Goal: Task Accomplishment & Management: Manage account settings

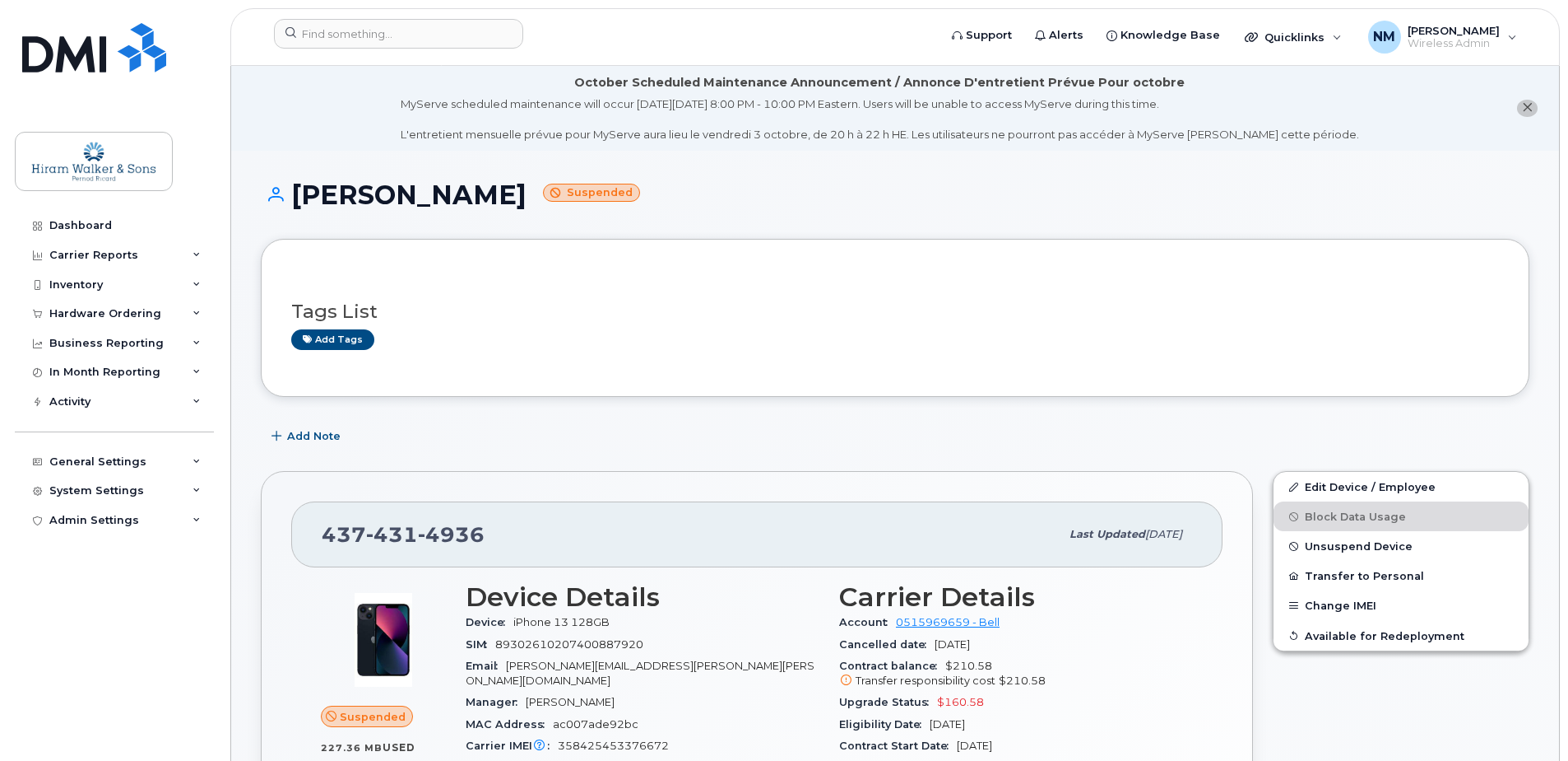
scroll to position [1564, 0]
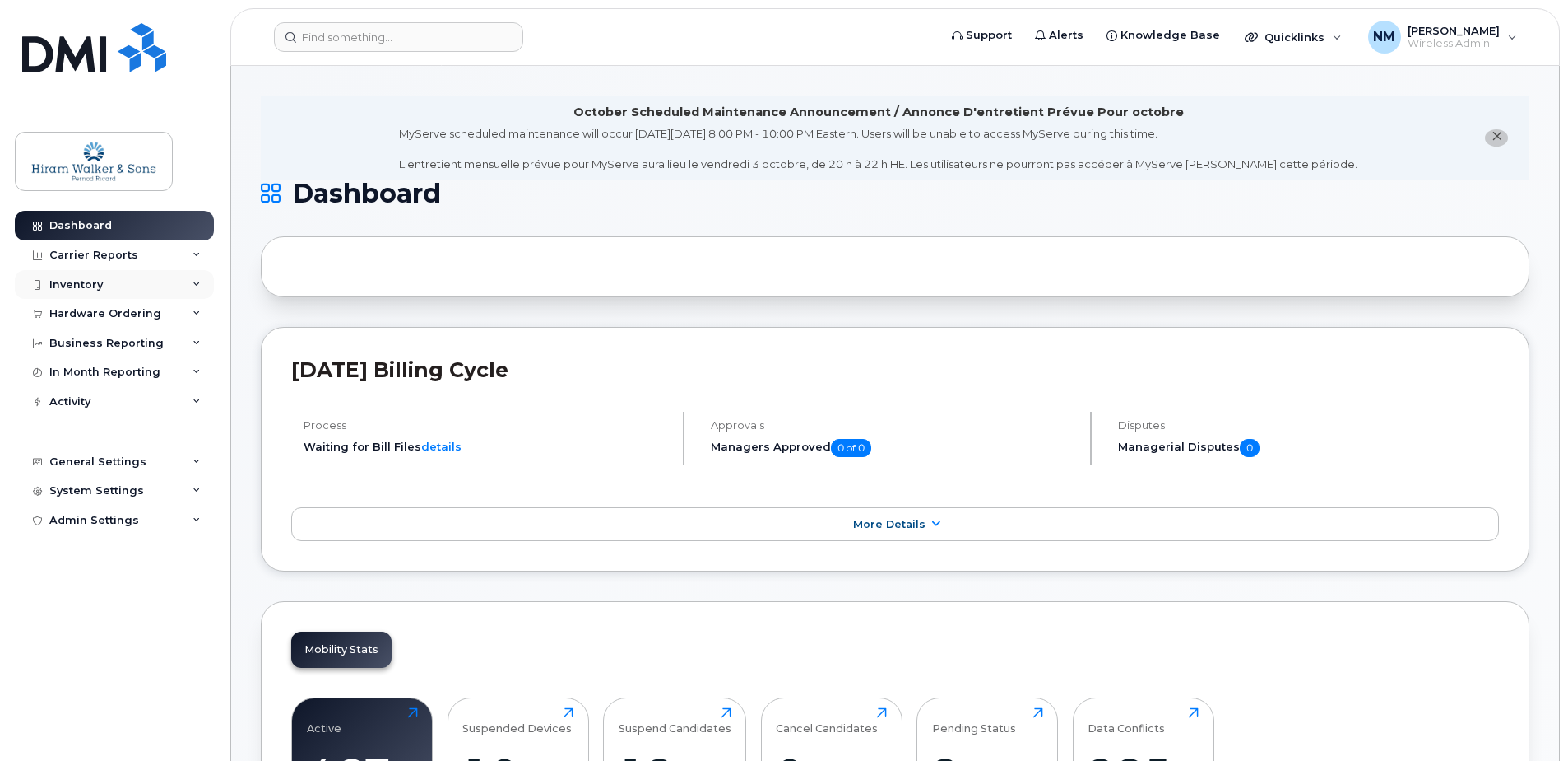
click at [143, 284] on div "Inventory" at bounding box center [115, 284] width 199 height 30
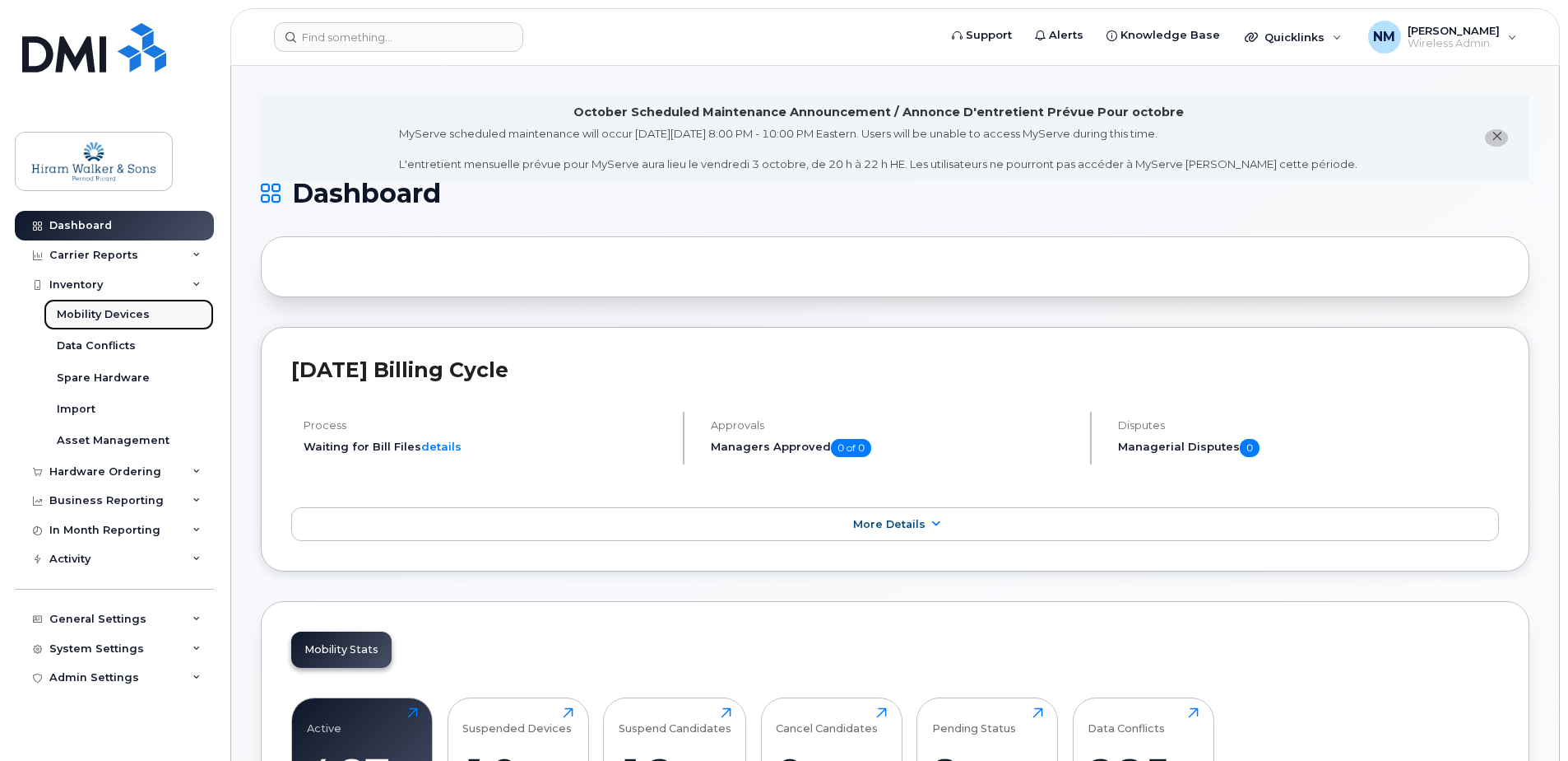
click at [118, 319] on div "Mobility Devices" at bounding box center [103, 314] width 93 height 15
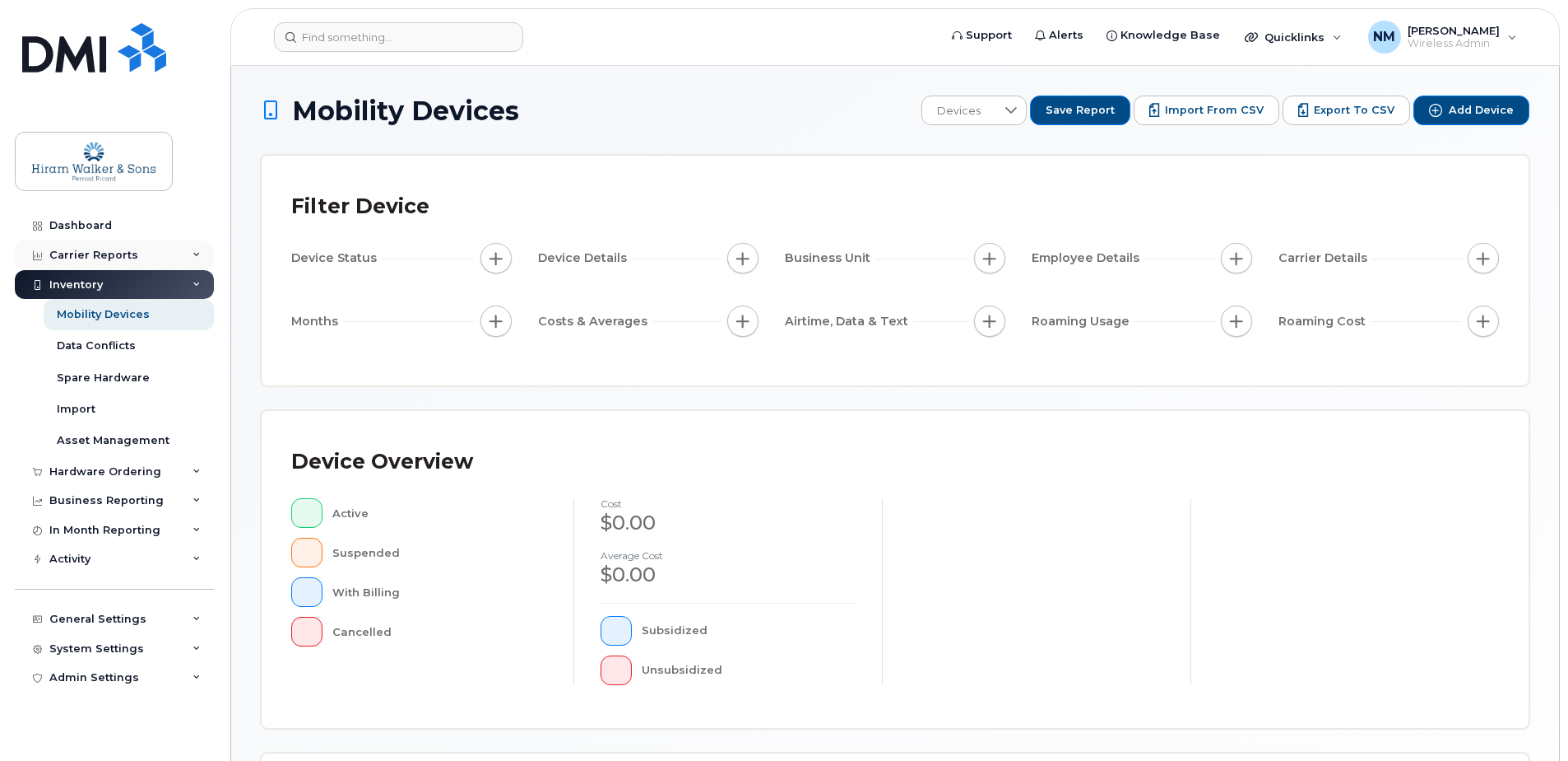
click at [147, 249] on div "Carrier Reports" at bounding box center [115, 255] width 199 height 30
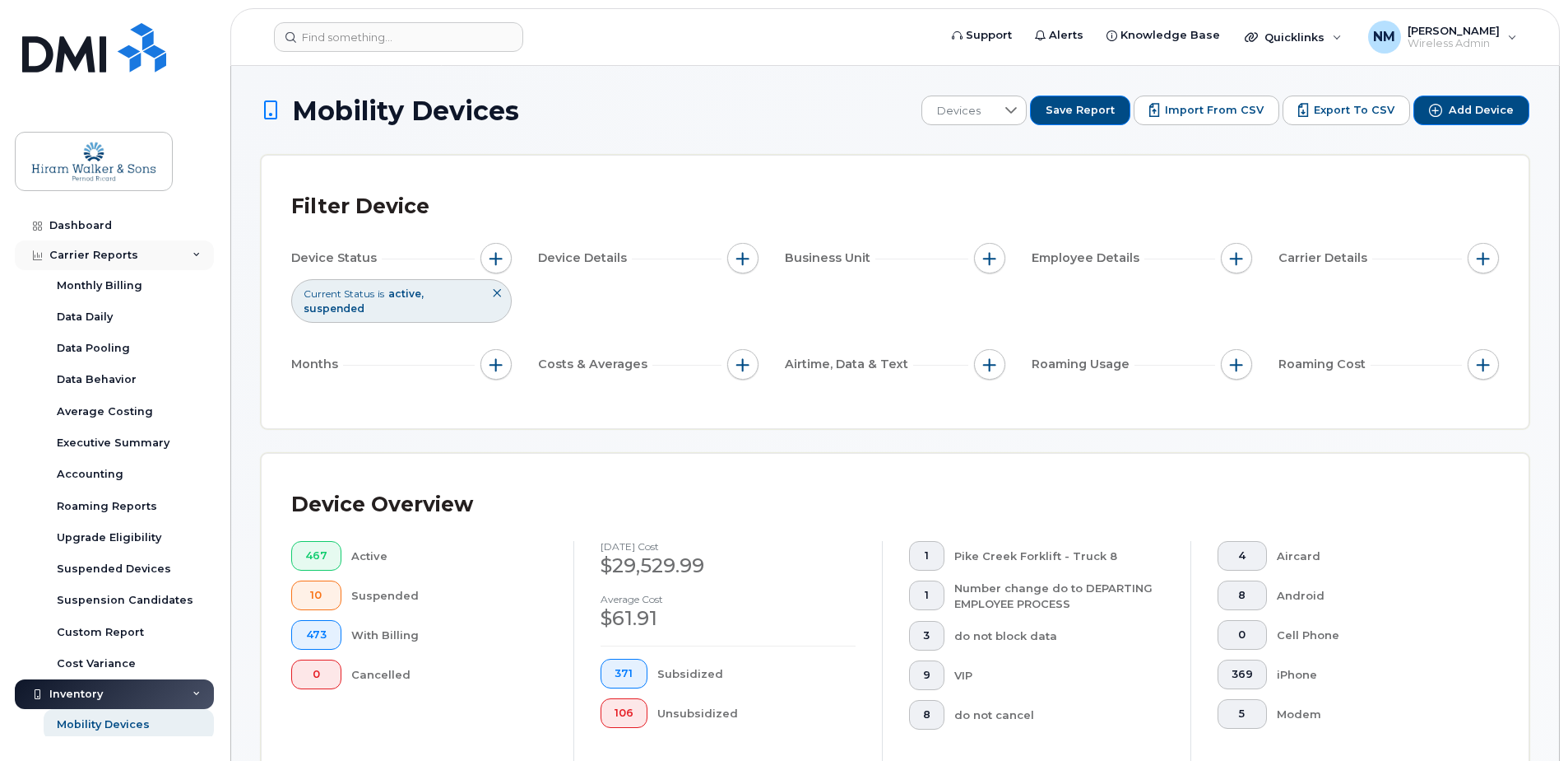
click at [179, 257] on div "Carrier Reports" at bounding box center [115, 255] width 199 height 30
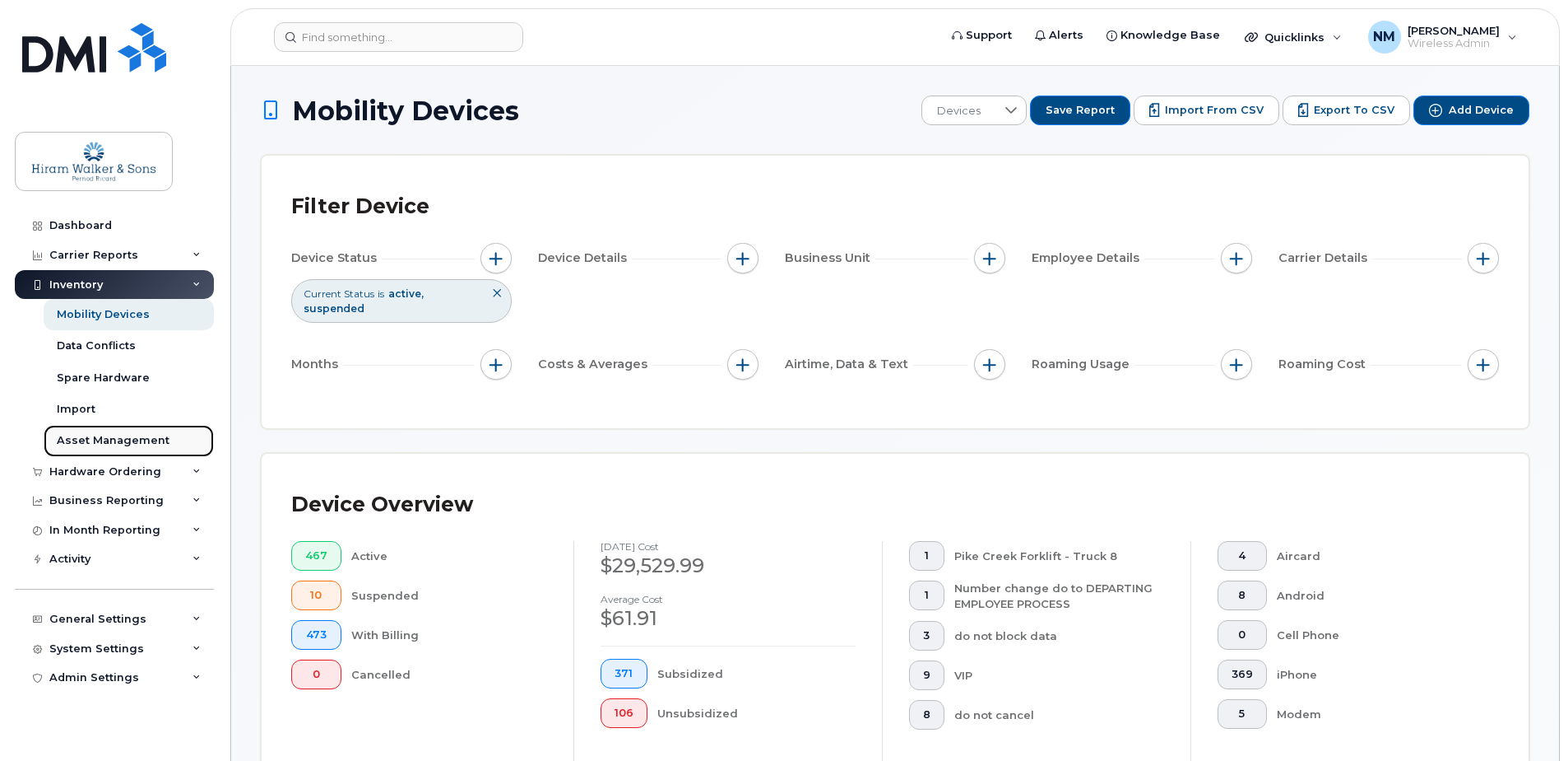
click at [111, 449] on link "Asset Management" at bounding box center [129, 440] width 170 height 31
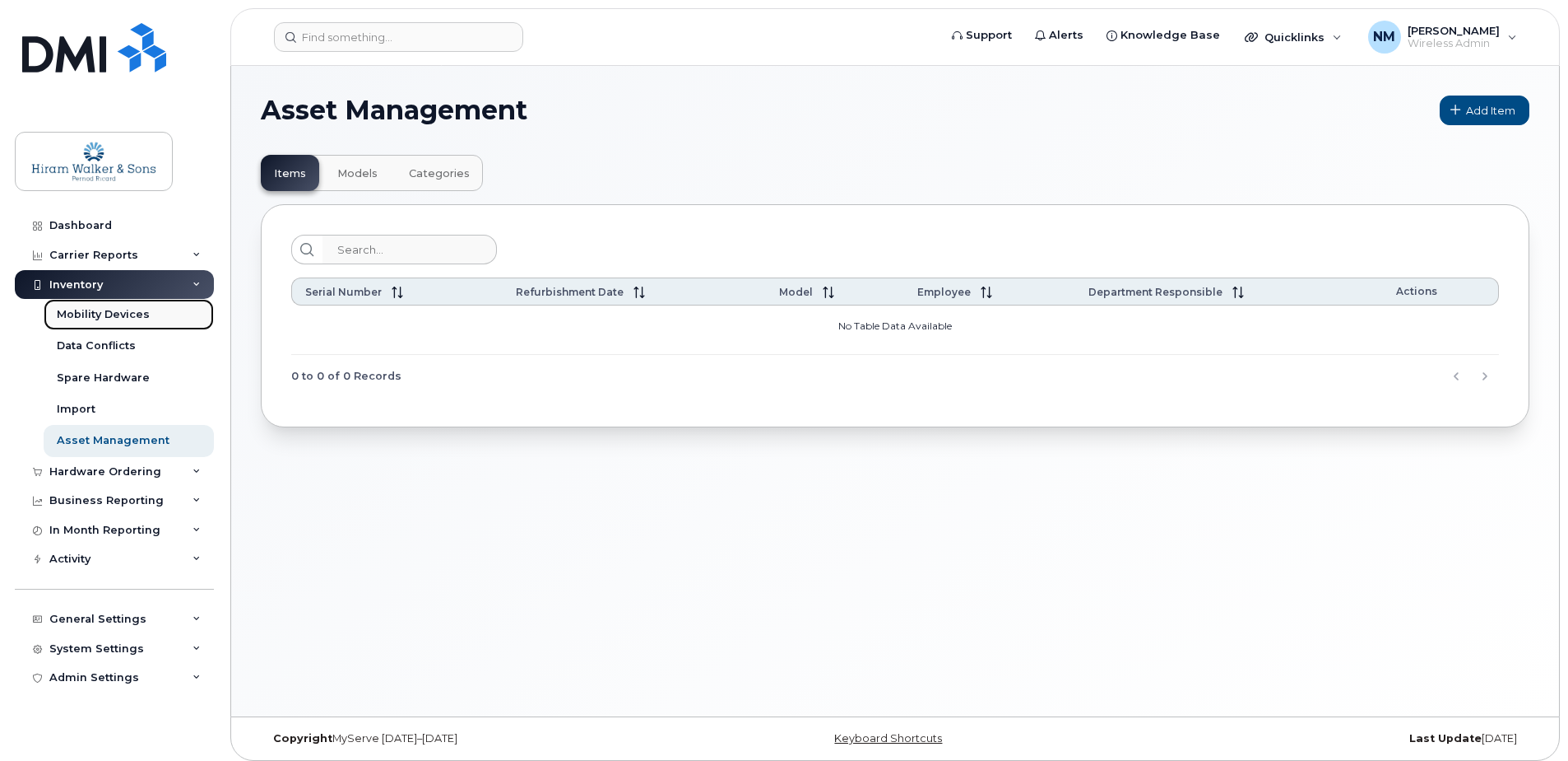
click at [115, 324] on link "Mobility Devices" at bounding box center [129, 314] width 170 height 31
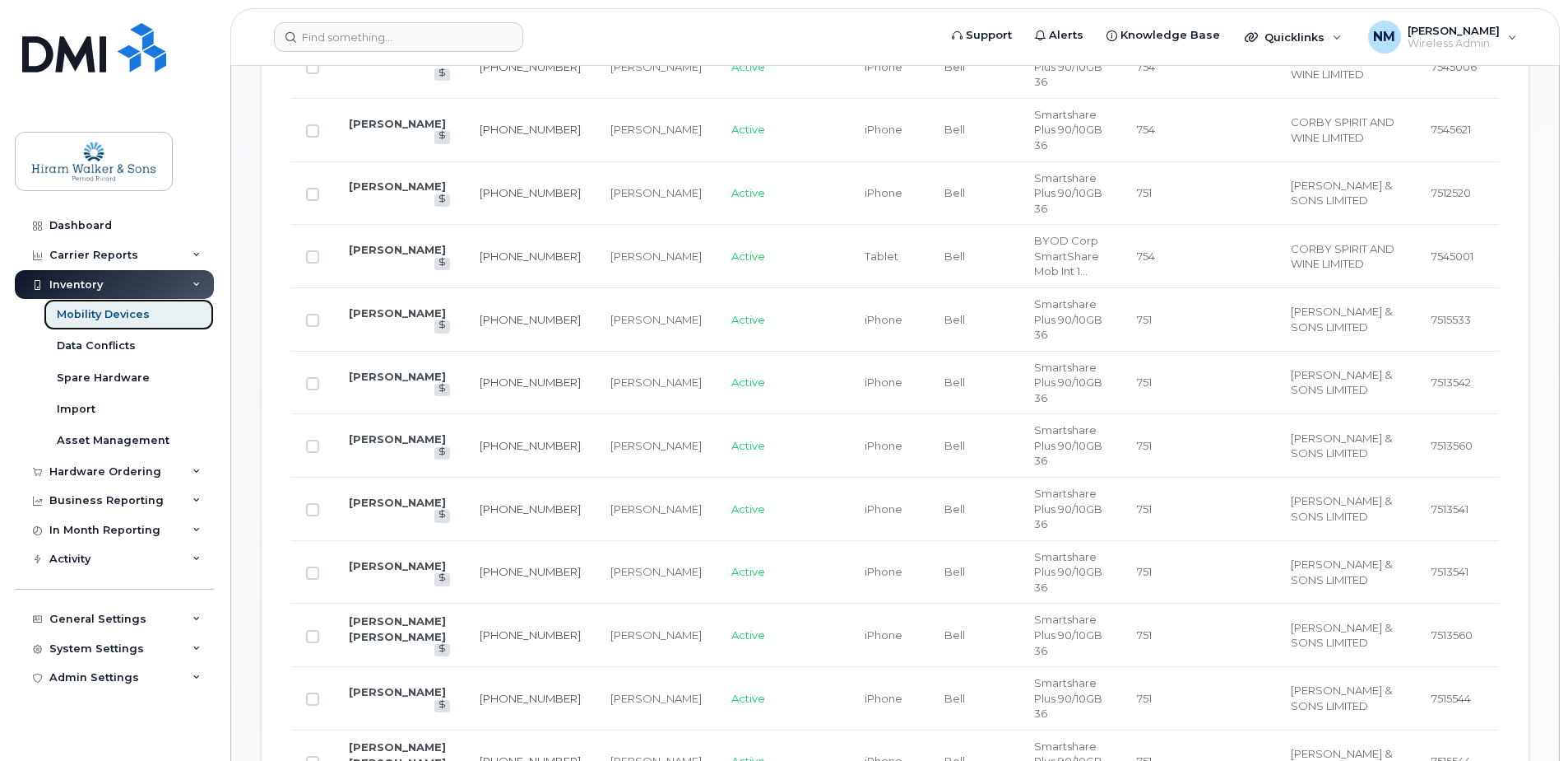
scroll to position [659, 0]
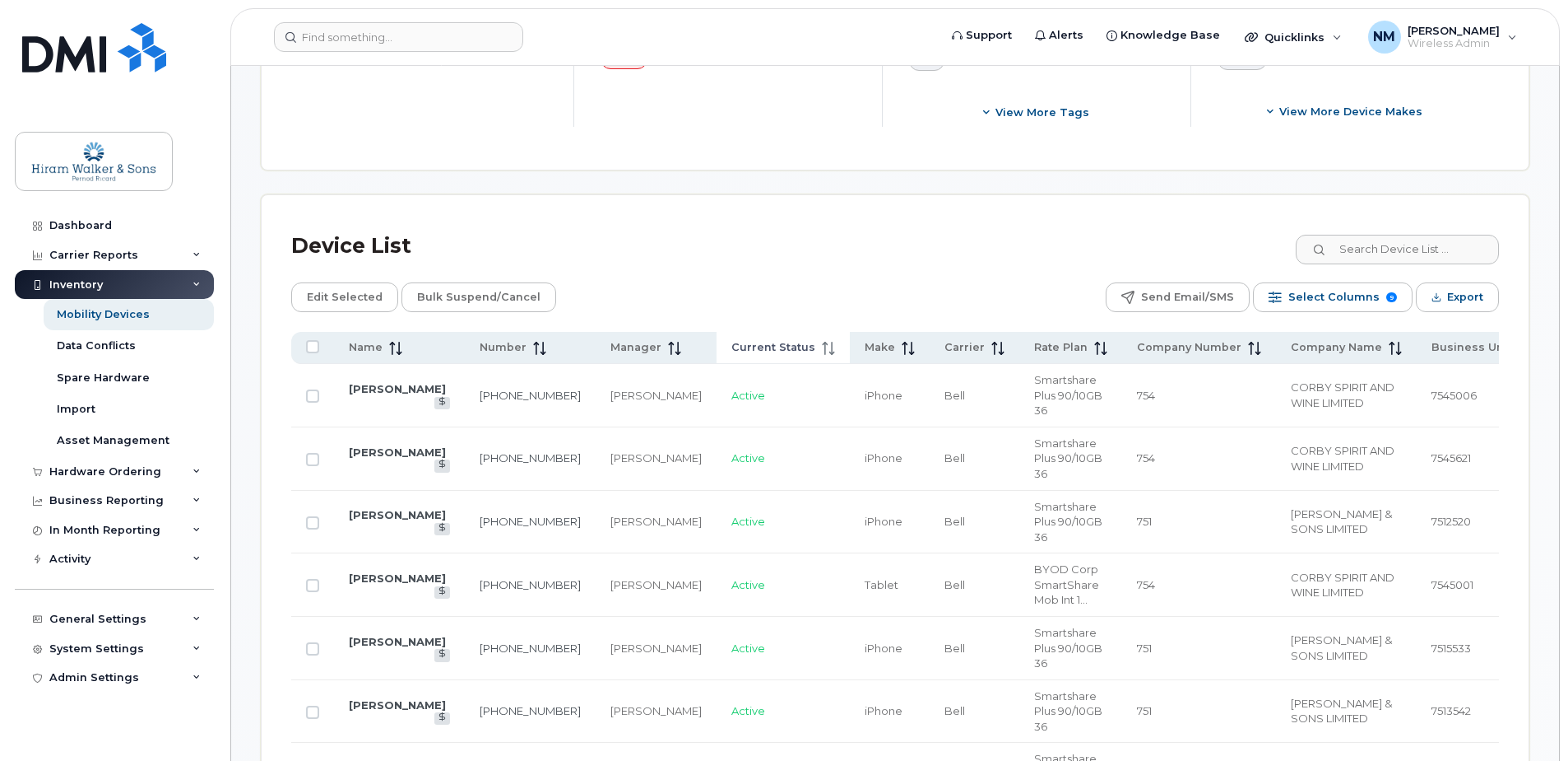
click at [739, 345] on span "Current Status" at bounding box center [773, 347] width 84 height 15
click at [733, 348] on span "Current Status" at bounding box center [773, 347] width 84 height 15
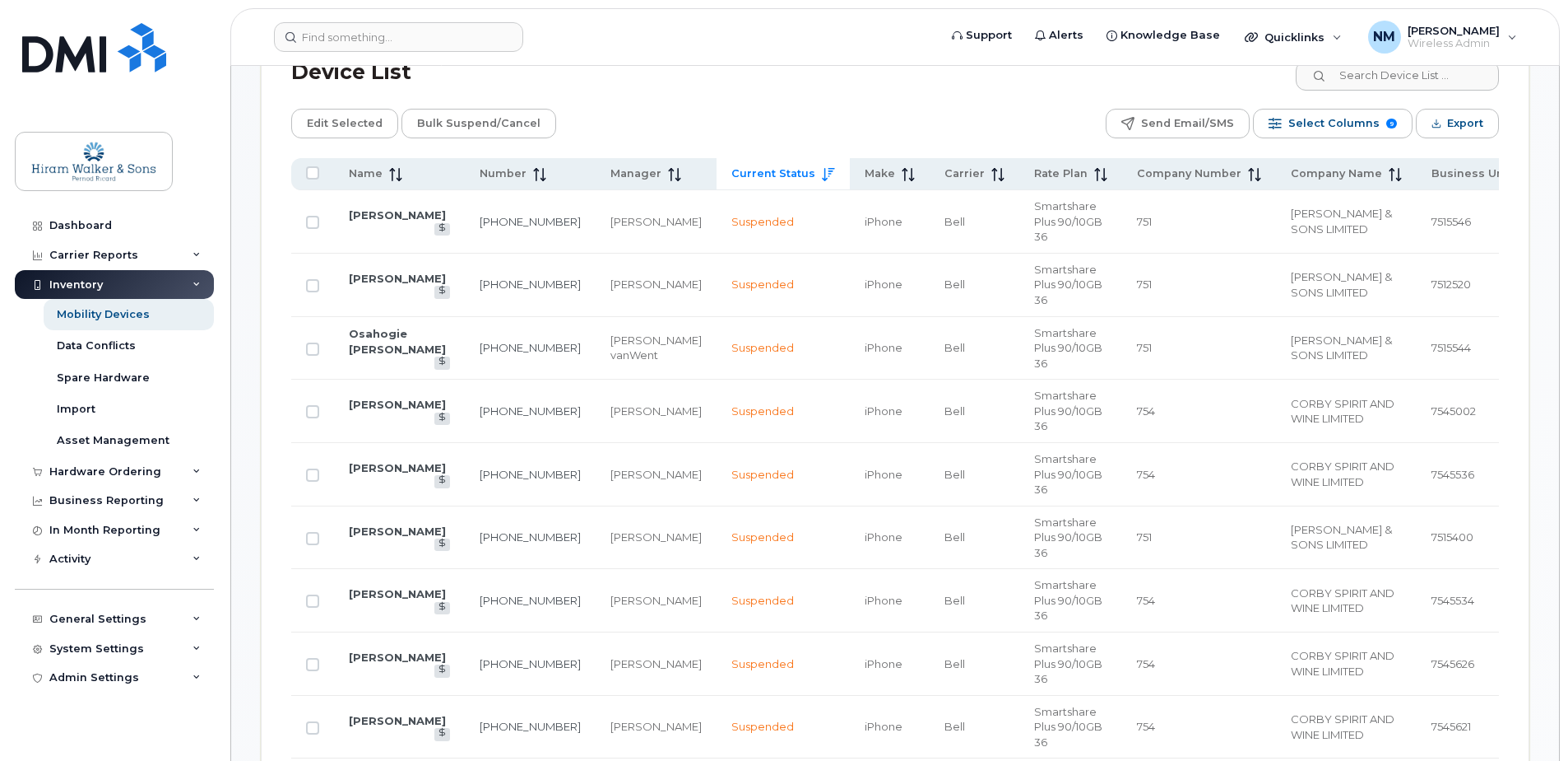
scroll to position [823, 0]
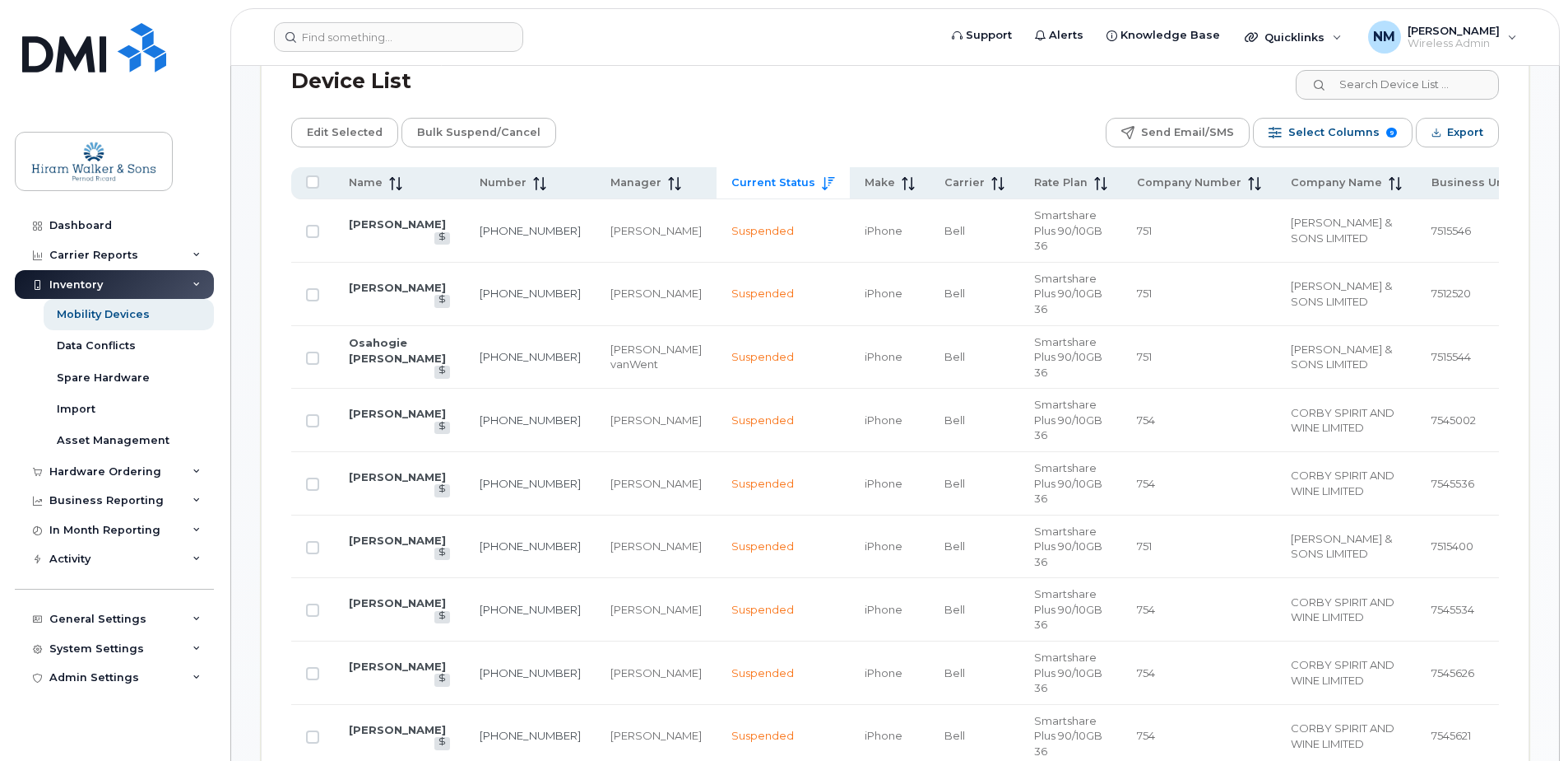
click at [731, 666] on span "Suspended" at bounding box center [762, 672] width 63 height 13
click at [370, 660] on link "[PERSON_NAME]" at bounding box center [397, 666] width 97 height 13
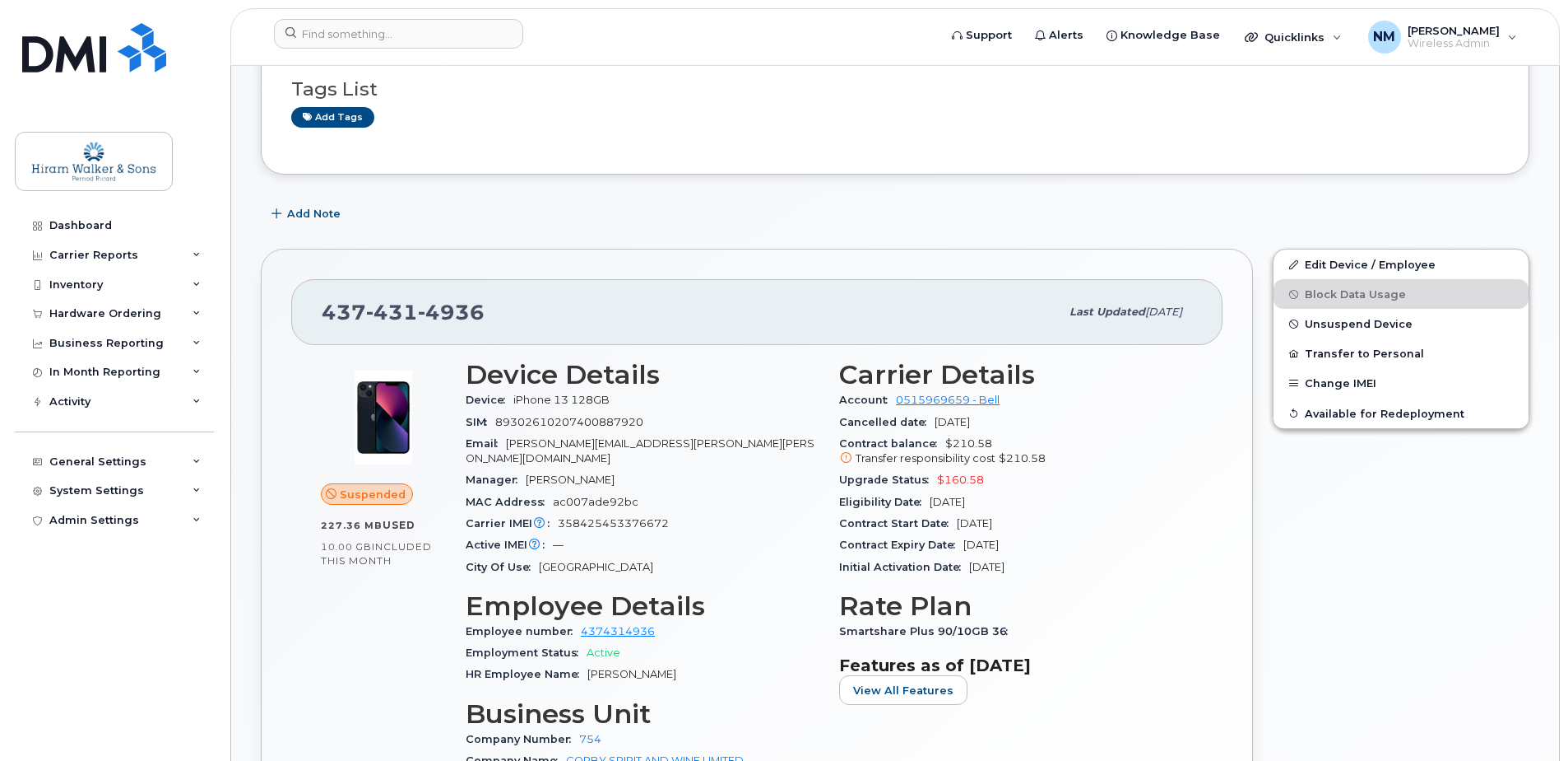
scroll to position [247, 0]
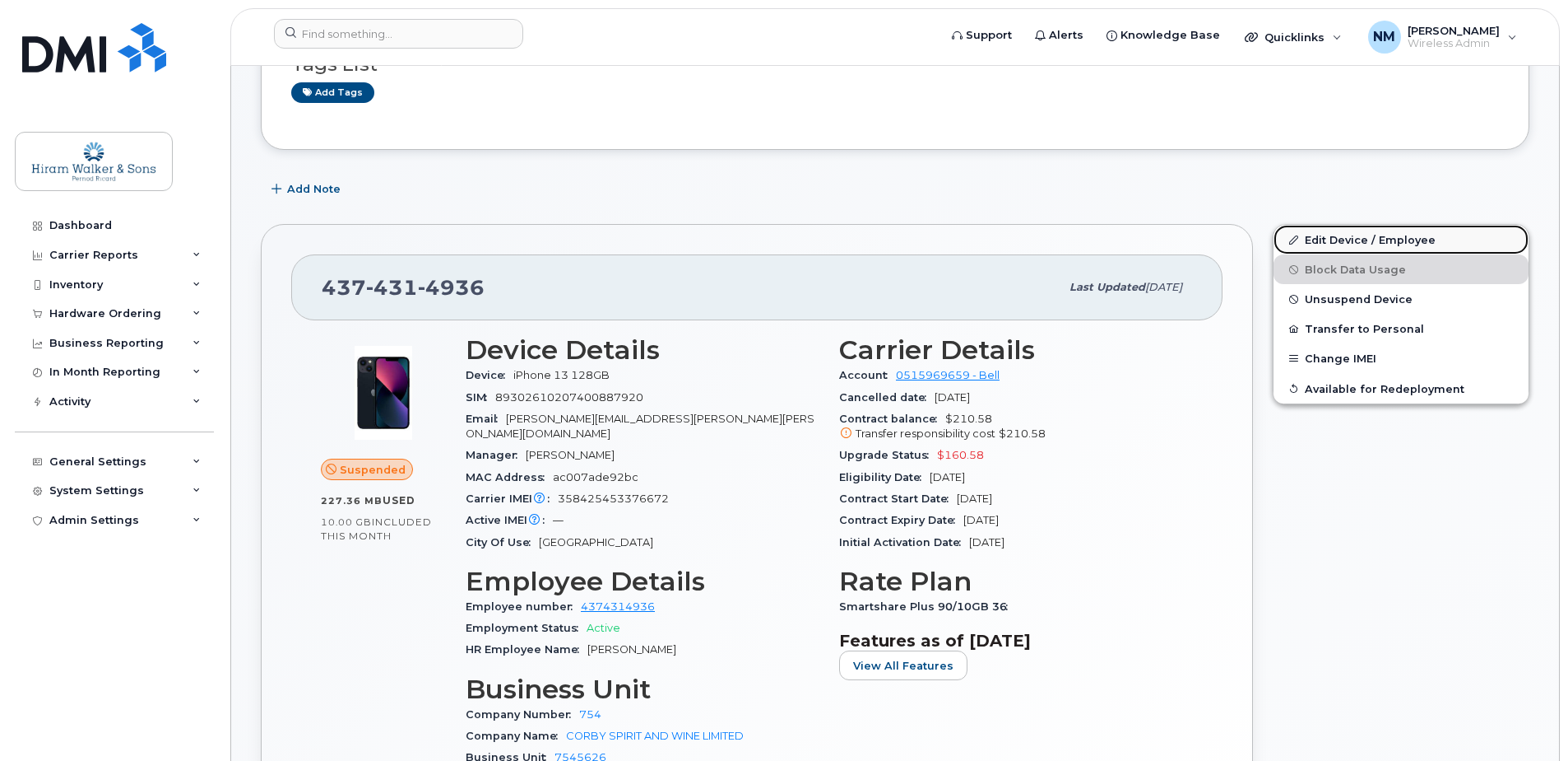
click at [1363, 244] on link "Edit Device / Employee" at bounding box center [1401, 239] width 255 height 30
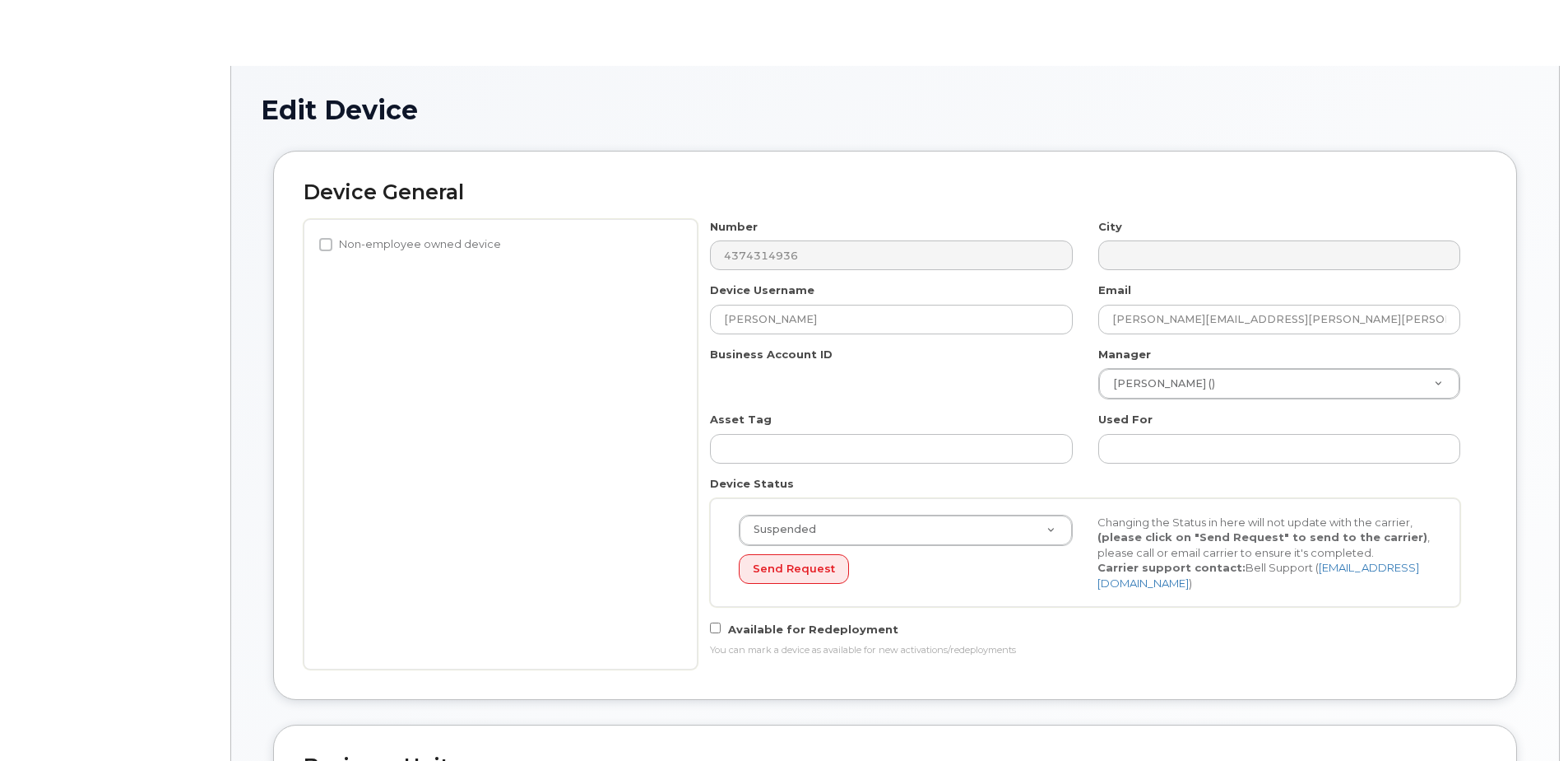
select select "459177"
select select "459182"
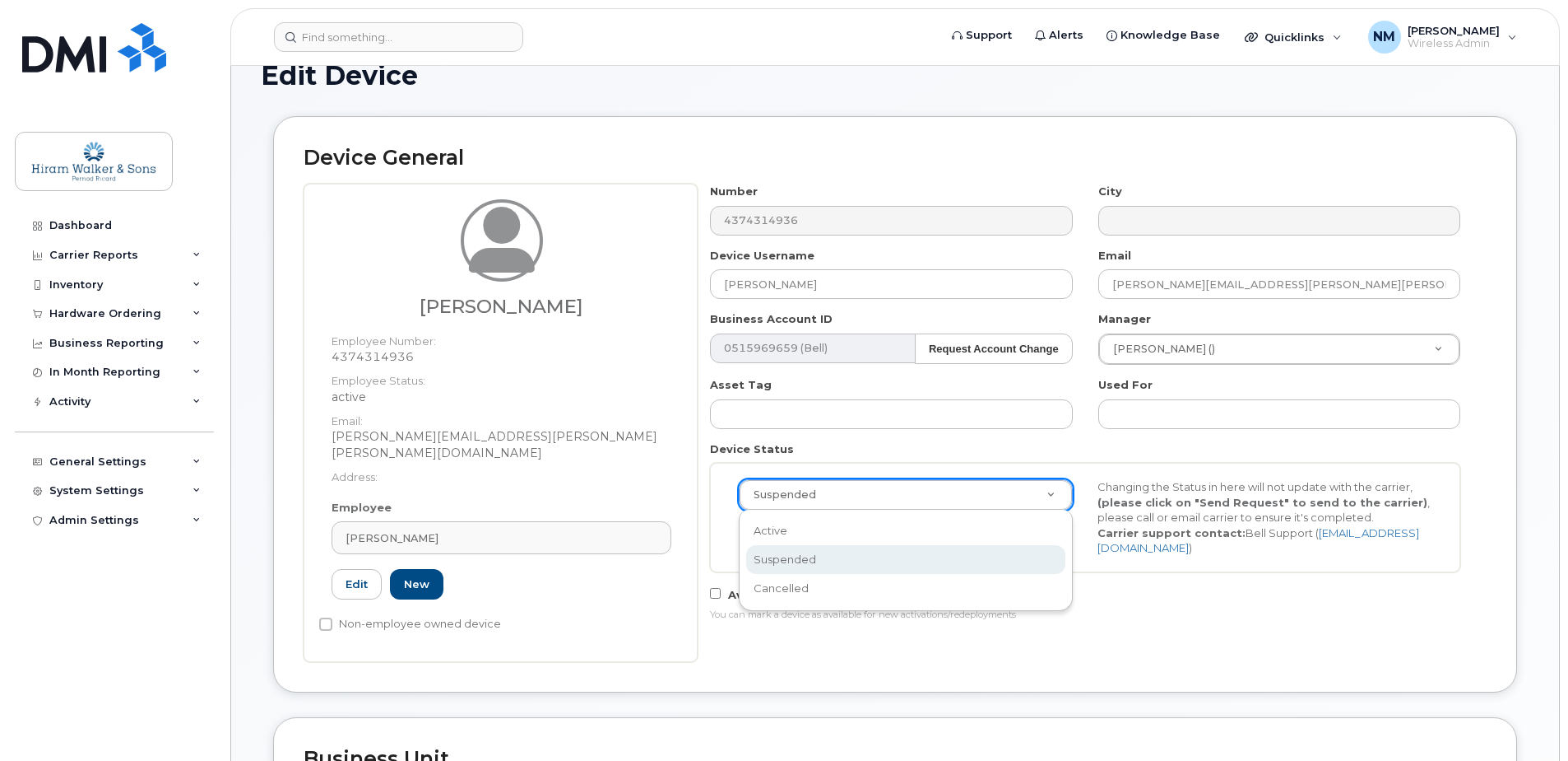
scroll to position [247, 0]
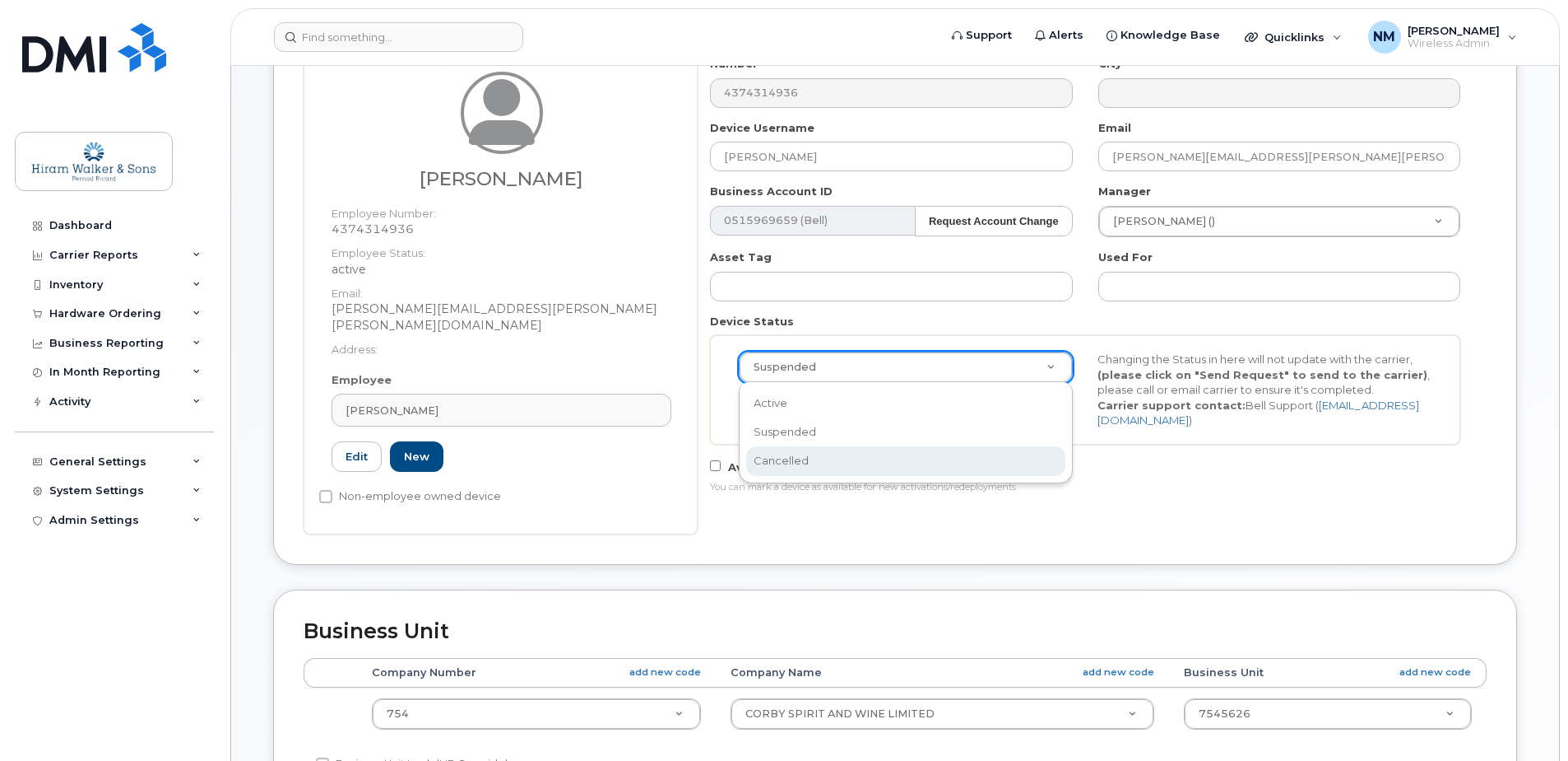
drag, startPoint x: 780, startPoint y: 457, endPoint x: 801, endPoint y: 474, distance: 27.0
select select "cancelled"
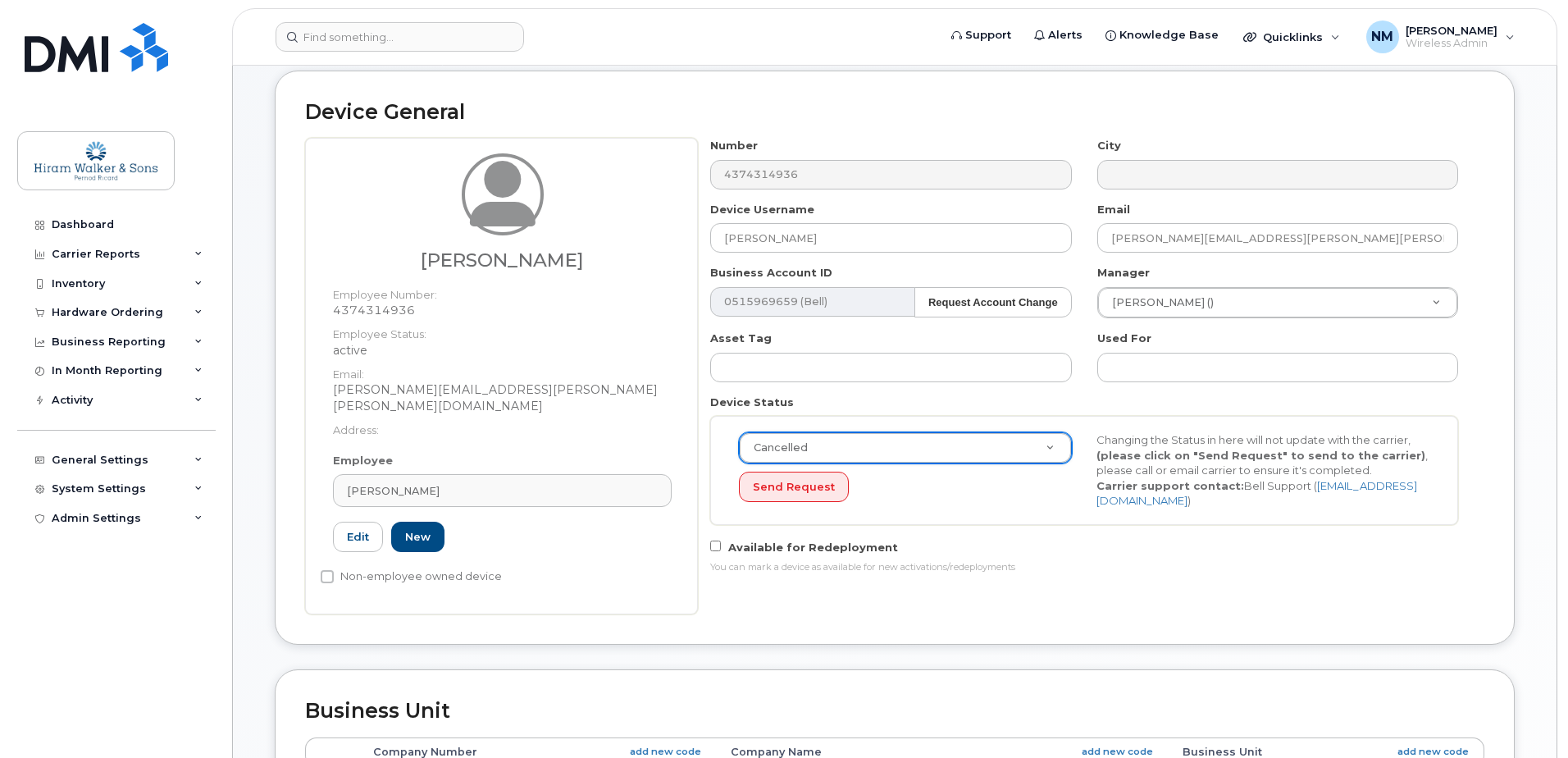
scroll to position [0, 0]
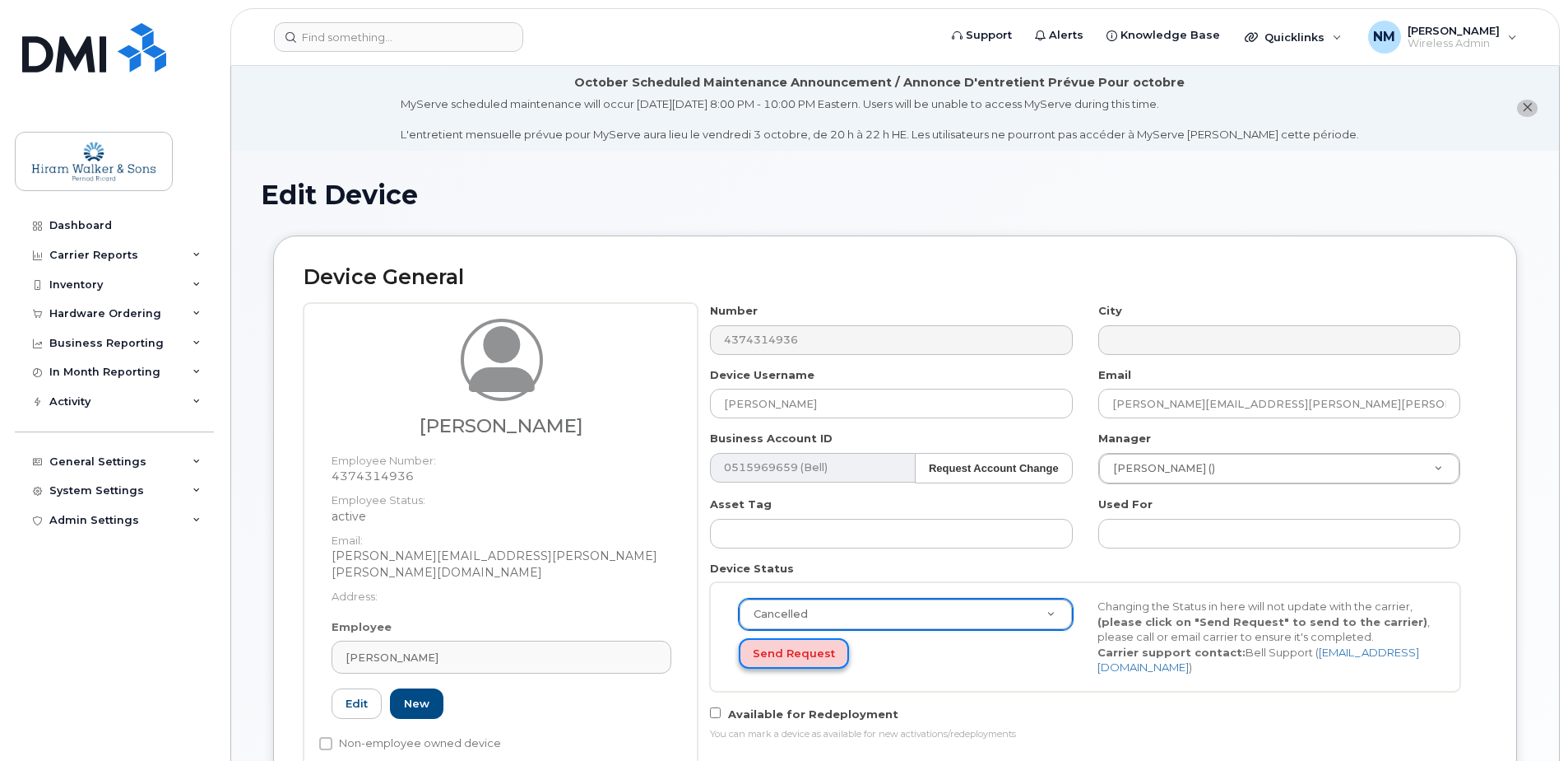
click at [821, 650] on button "Send Request" at bounding box center [794, 653] width 110 height 31
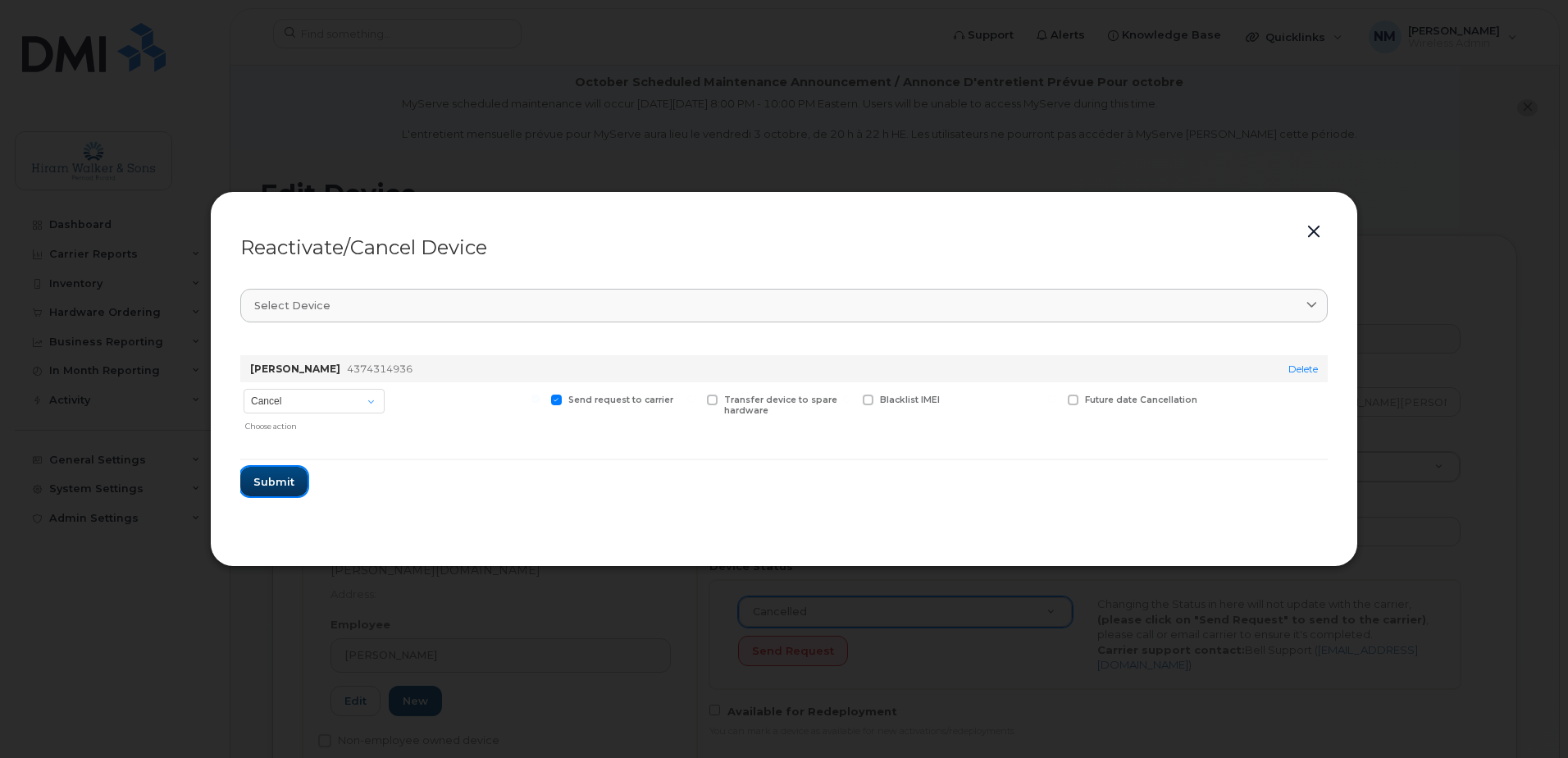
click at [273, 484] on span "Submit" at bounding box center [274, 481] width 41 height 15
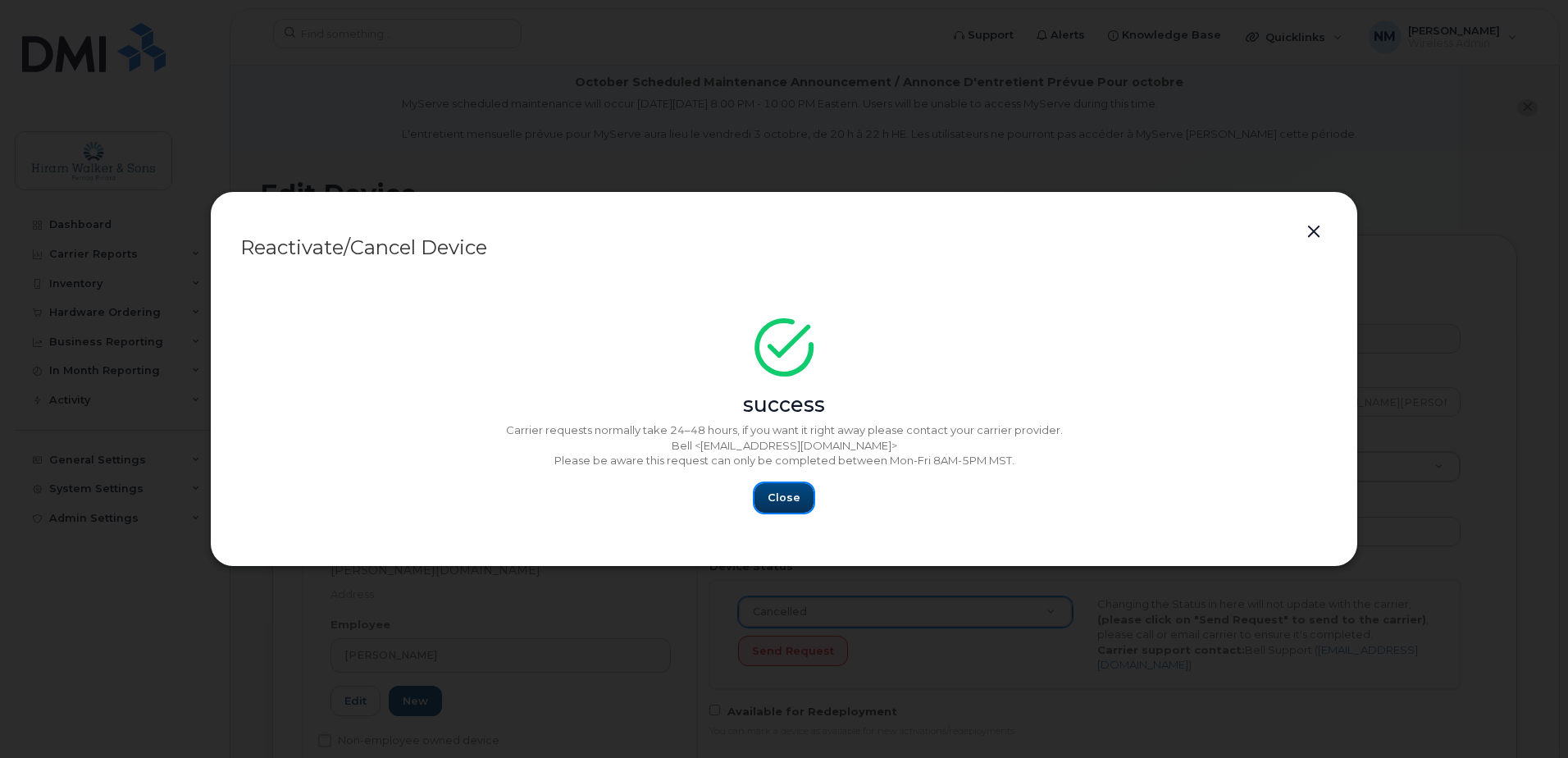
click at [796, 497] on span "Close" at bounding box center [784, 497] width 33 height 15
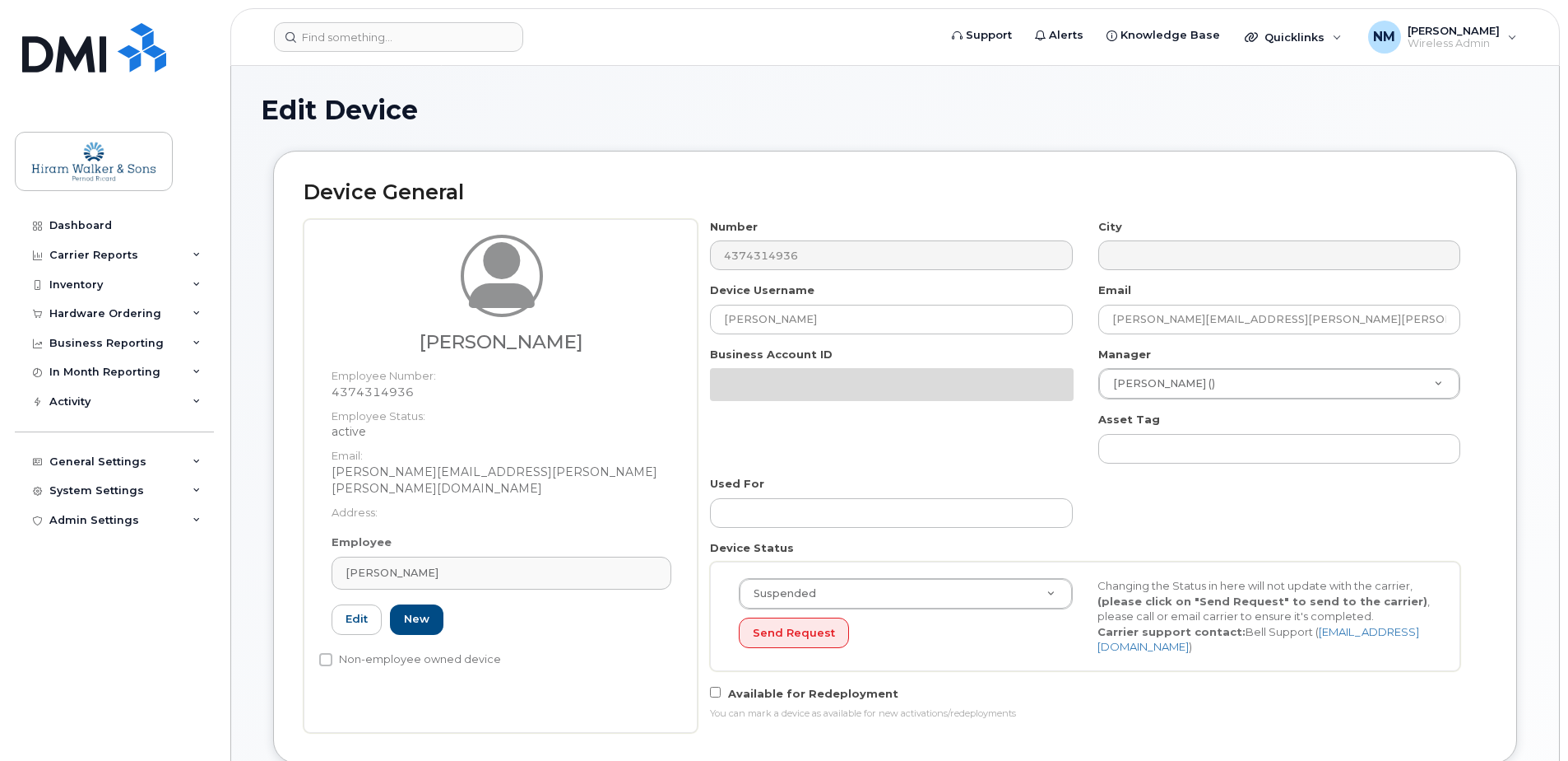
select select "459177"
select select "459182"
